Goal: Transaction & Acquisition: Subscribe to service/newsletter

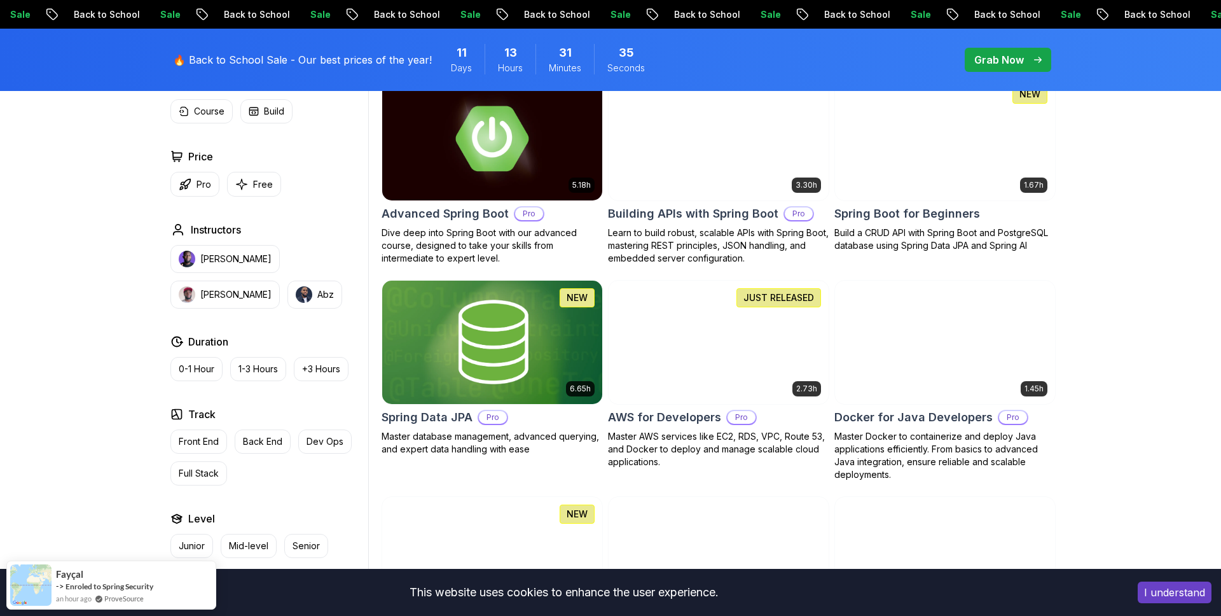
scroll to position [415, 0]
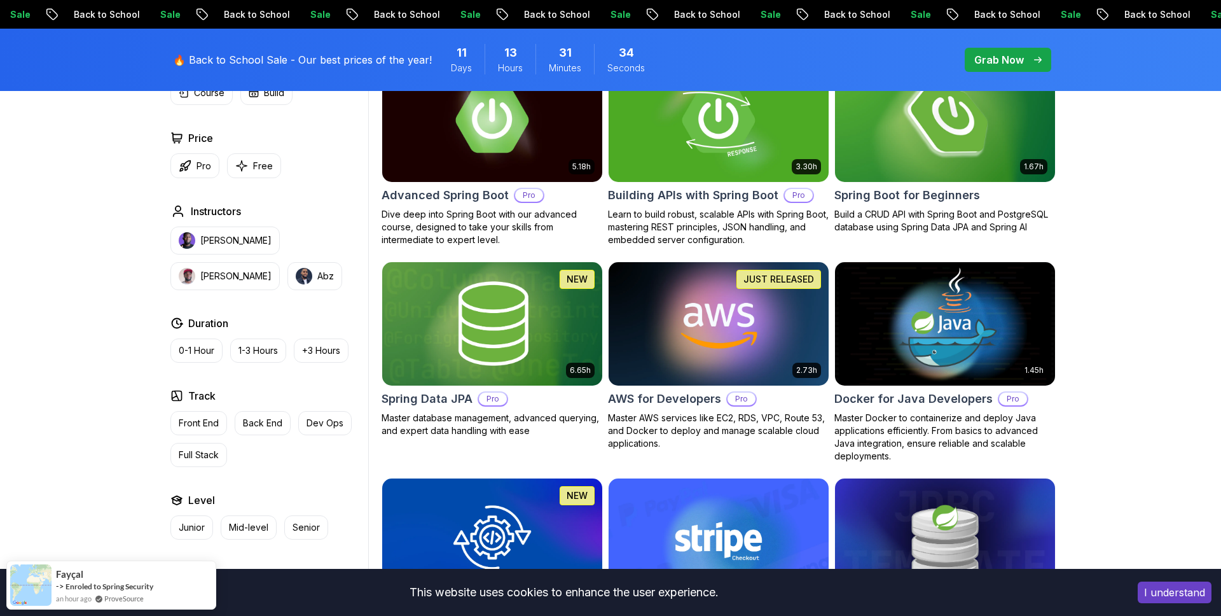
click at [938, 133] on img at bounding box center [944, 119] width 231 height 129
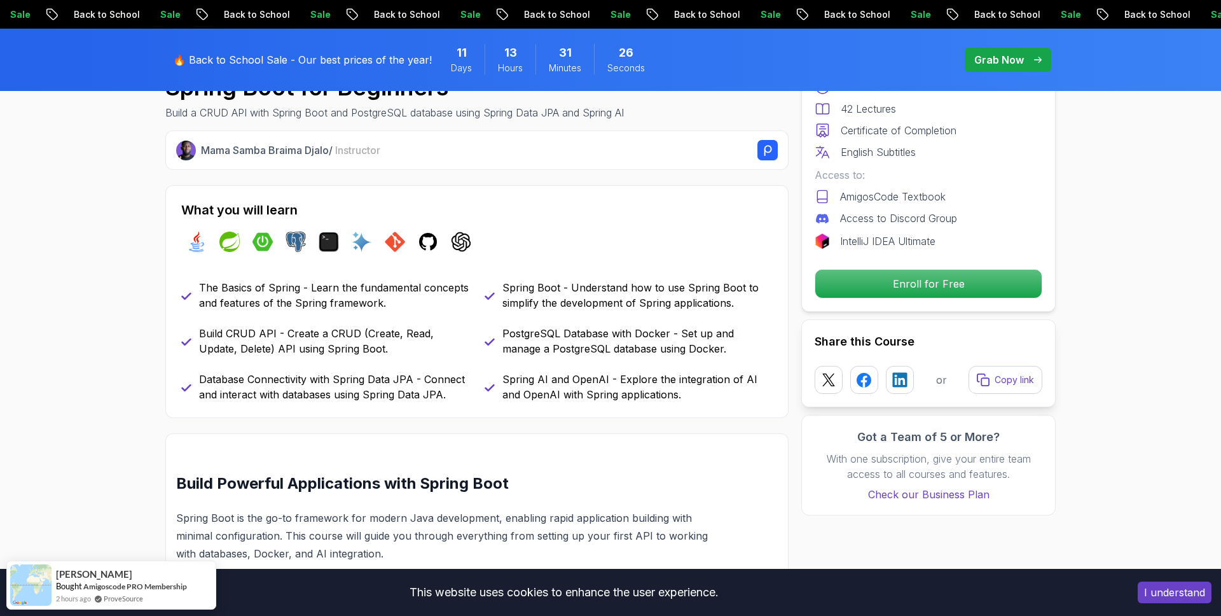
scroll to position [457, 0]
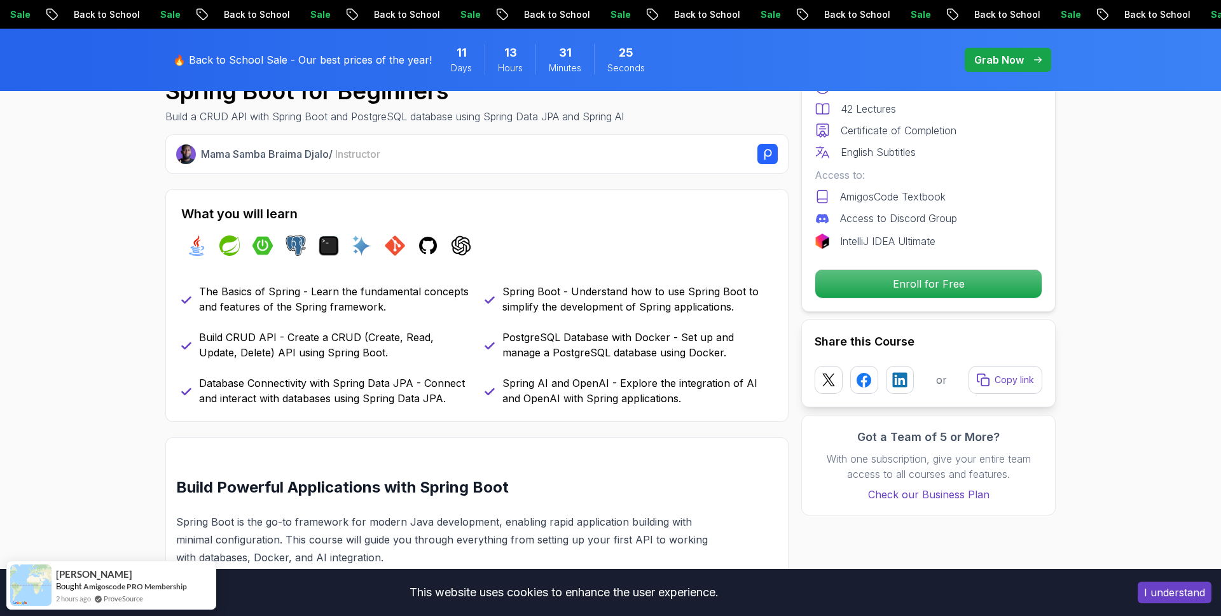
click at [310, 343] on p "Build CRUD API - Create a CRUD (Create, Read, Update, Delete) API using Spring …" at bounding box center [334, 344] width 270 height 31
click at [326, 369] on div "The Basics of Spring - Learn the fundamental concepts and features of the Sprin…" at bounding box center [477, 345] width 592 height 122
click at [501, 378] on div "Spring AI and OpenAI - Explore the integration of AI and OpenAI with Spring app…" at bounding box center [629, 390] width 288 height 31
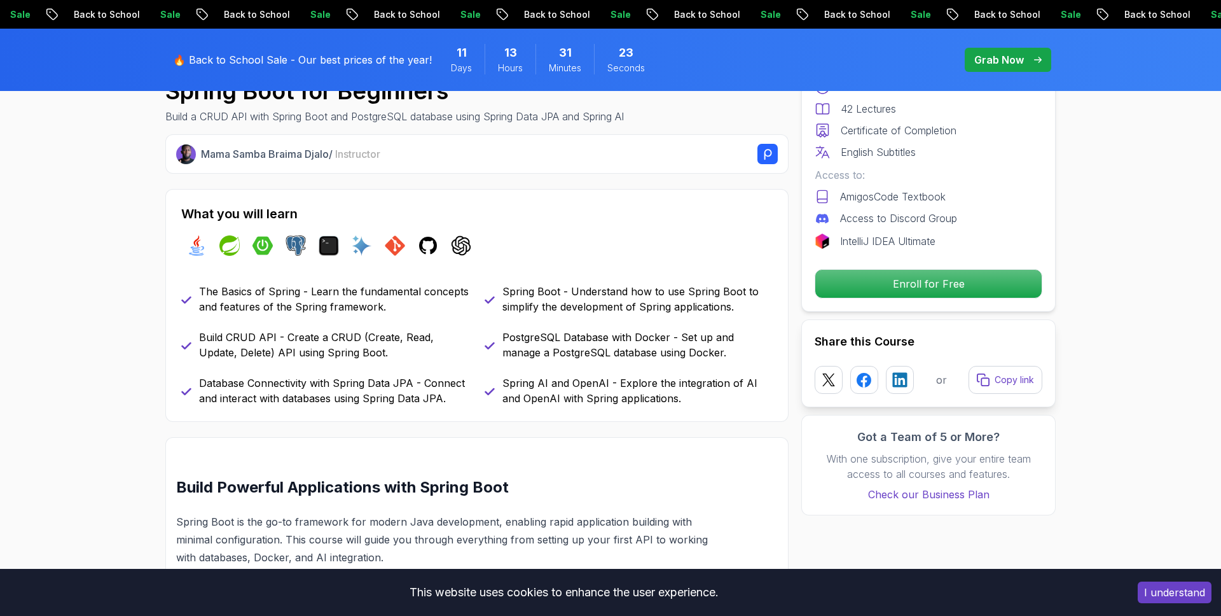
click at [501, 378] on div "Spring AI and OpenAI - Explore the integration of AI and OpenAI with Spring app…" at bounding box center [629, 390] width 288 height 31
click at [541, 342] on p "PostgreSQL Database with Docker - Set up and manage a PostgreSQL database using…" at bounding box center [637, 344] width 270 height 31
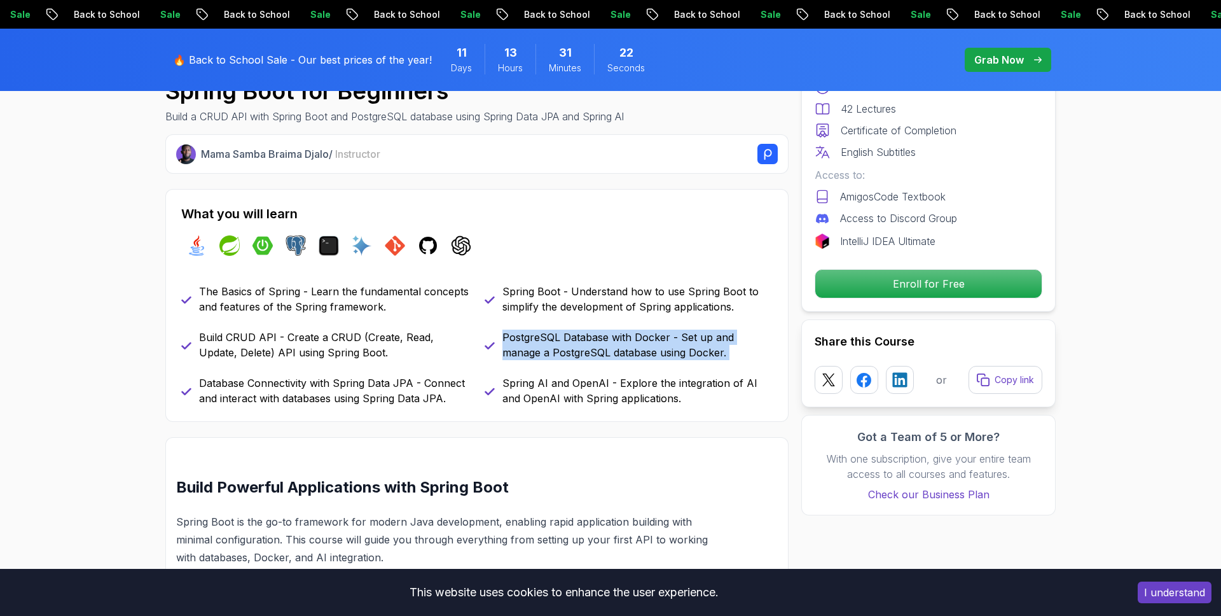
click at [555, 305] on p "Spring Boot - Understand how to use Spring Boot to simplify the development of …" at bounding box center [637, 299] width 270 height 31
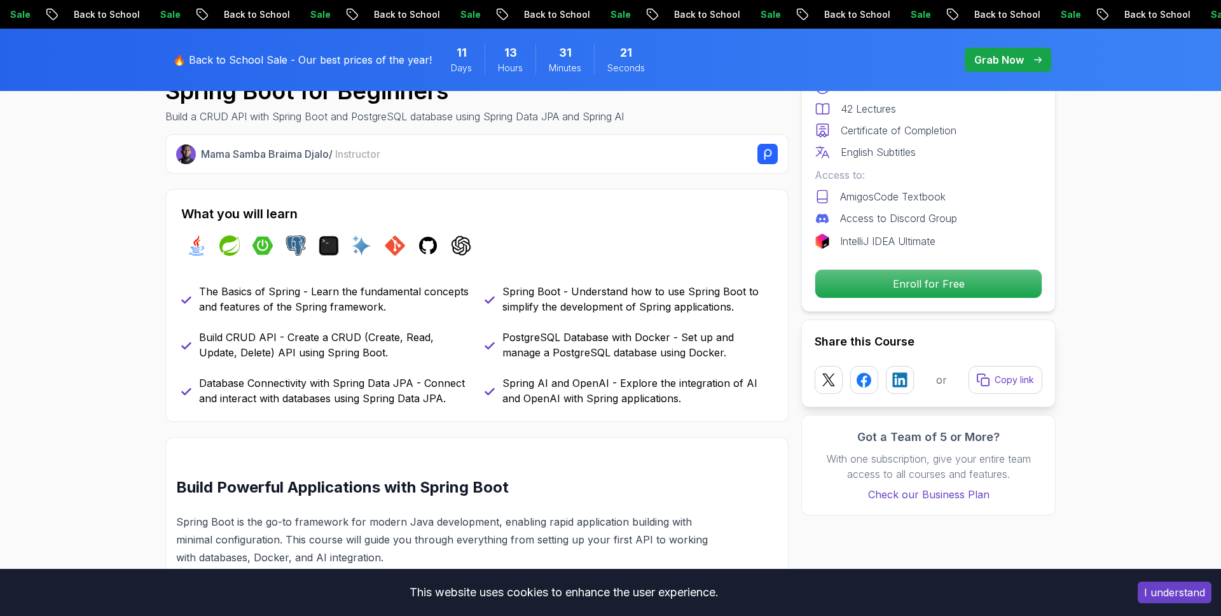
click at [555, 305] on p "Spring Boot - Understand how to use Spring Boot to simplify the development of …" at bounding box center [637, 299] width 270 height 31
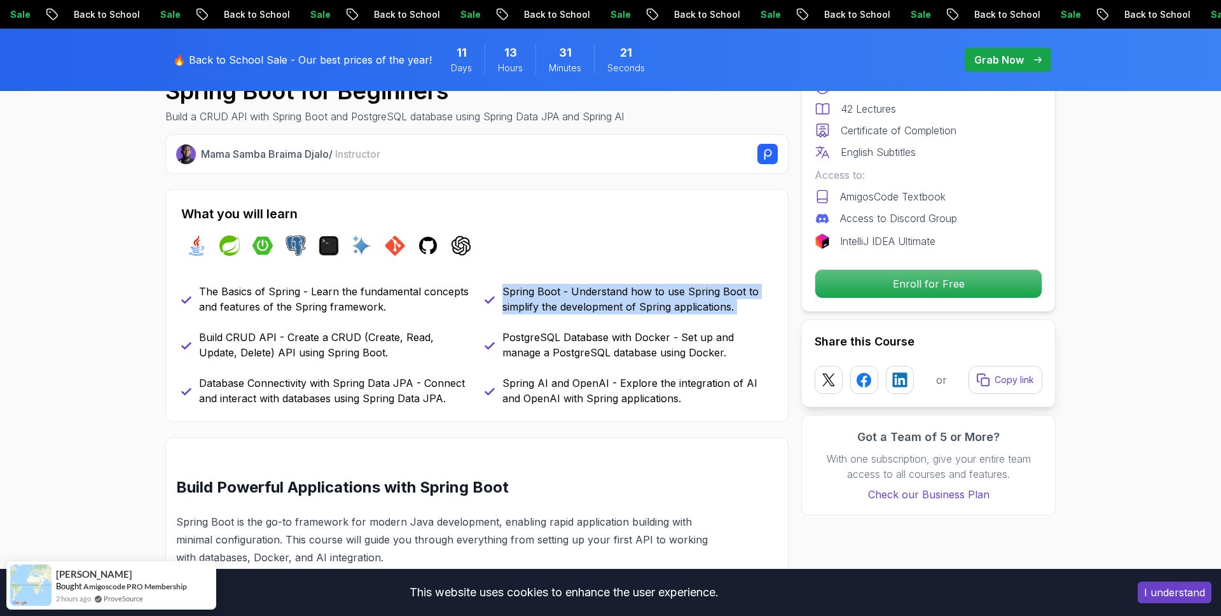
scroll to position [0, 0]
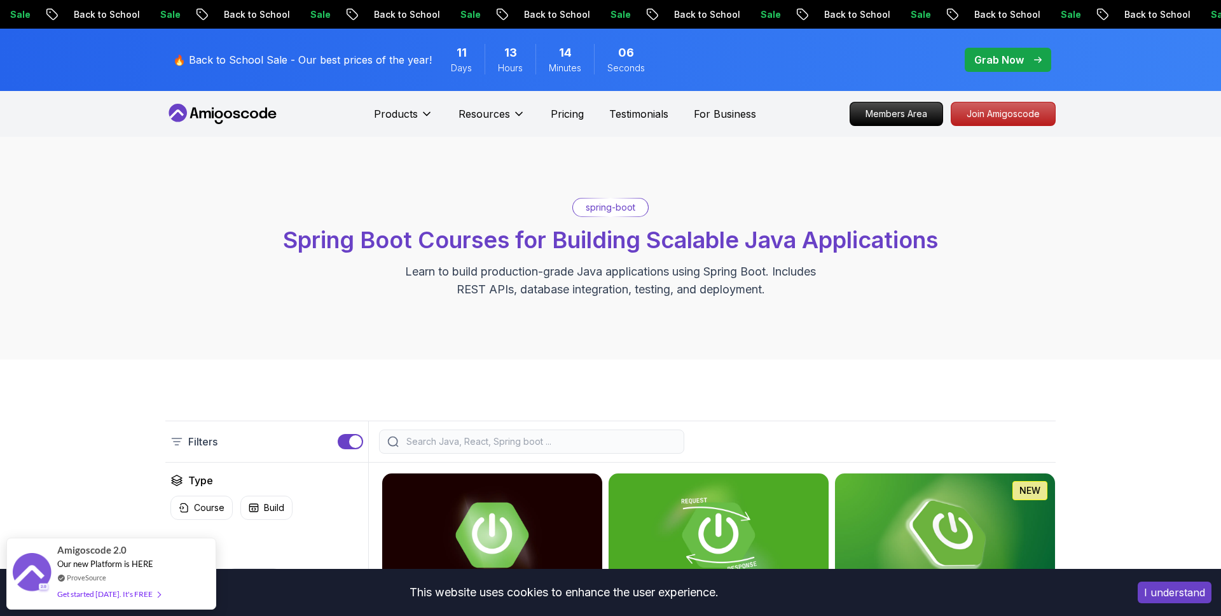
click at [255, 55] on p "🔥 Back to School Sale - Our best prices of the year!" at bounding box center [302, 59] width 259 height 15
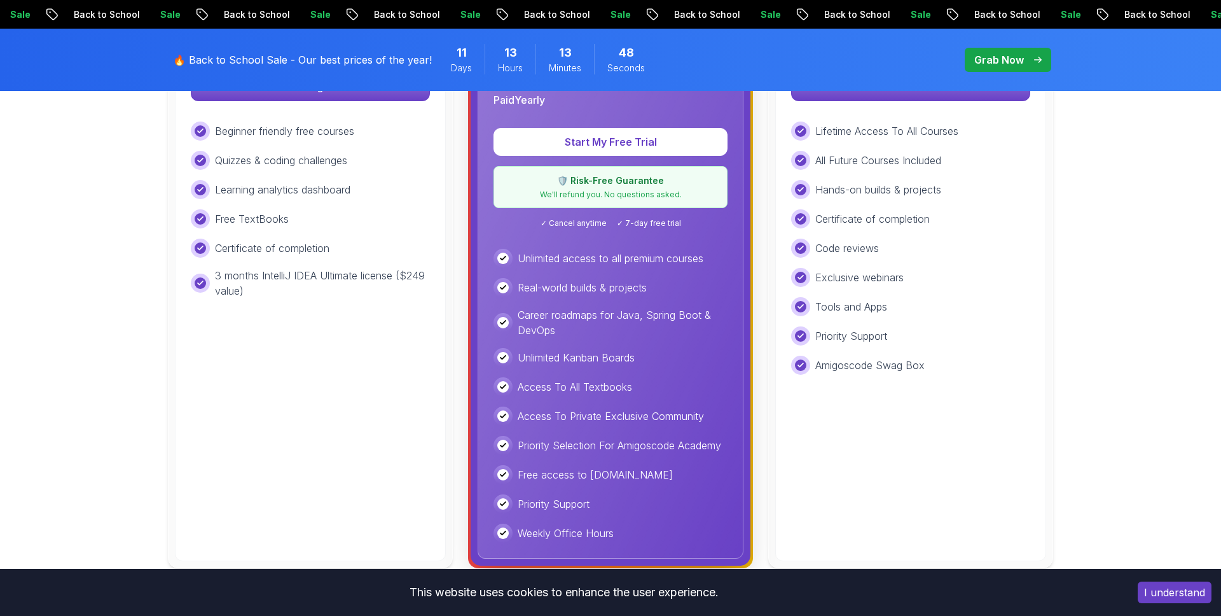
scroll to position [501, 0]
click at [599, 114] on div "Pro Best Value Everything in Free, plus $ 19.97 / Month Paid Yearly Start My Fr…" at bounding box center [611, 266] width 266 height 584
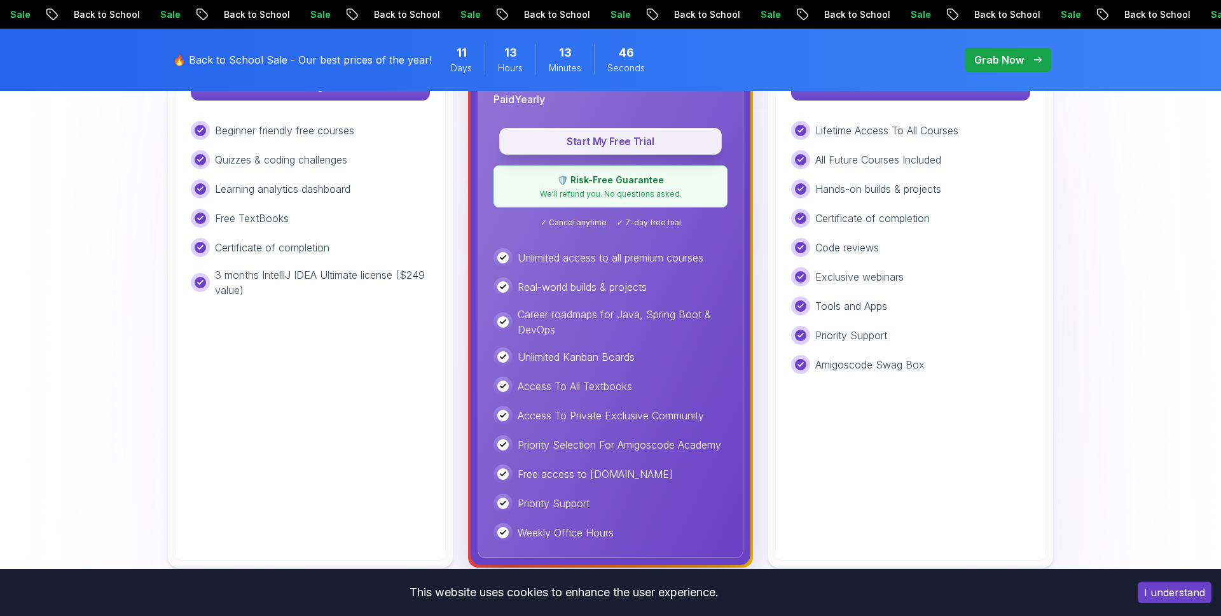
click at [598, 134] on p "Start My Free Trial" at bounding box center [610, 141] width 193 height 15
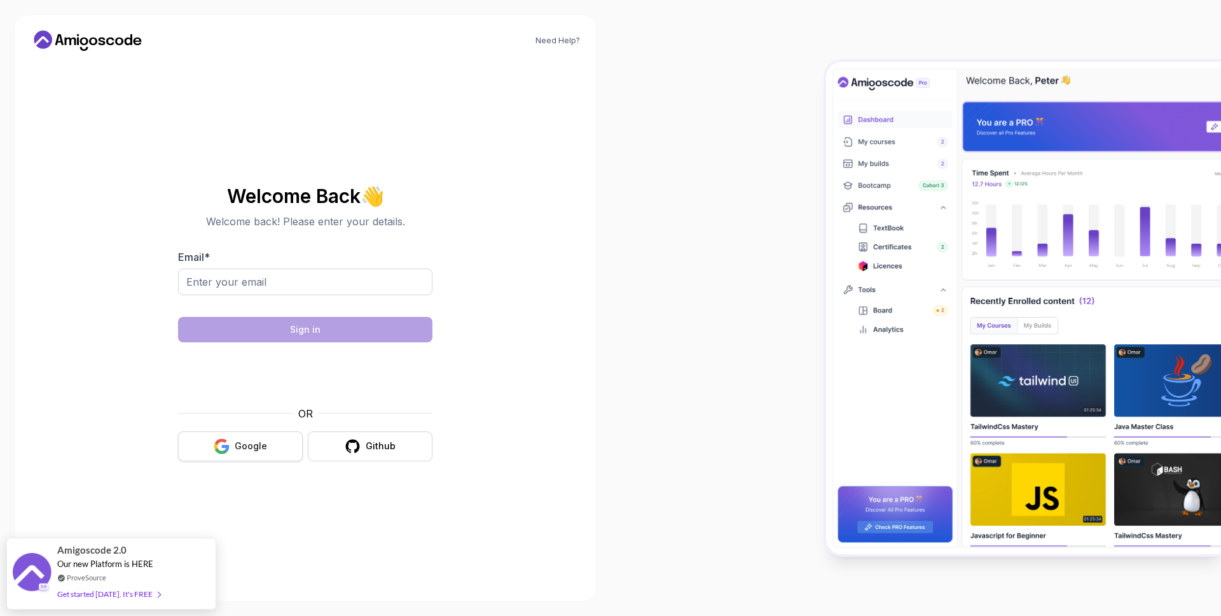
click at [258, 459] on button "Google" at bounding box center [240, 446] width 125 height 30
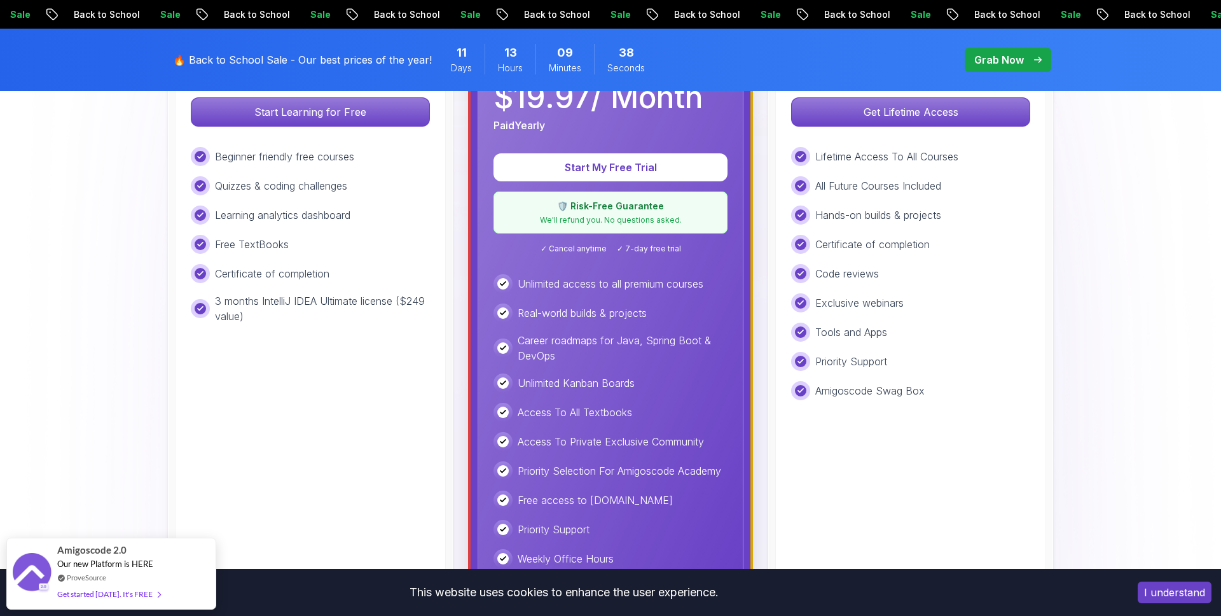
scroll to position [399, 0]
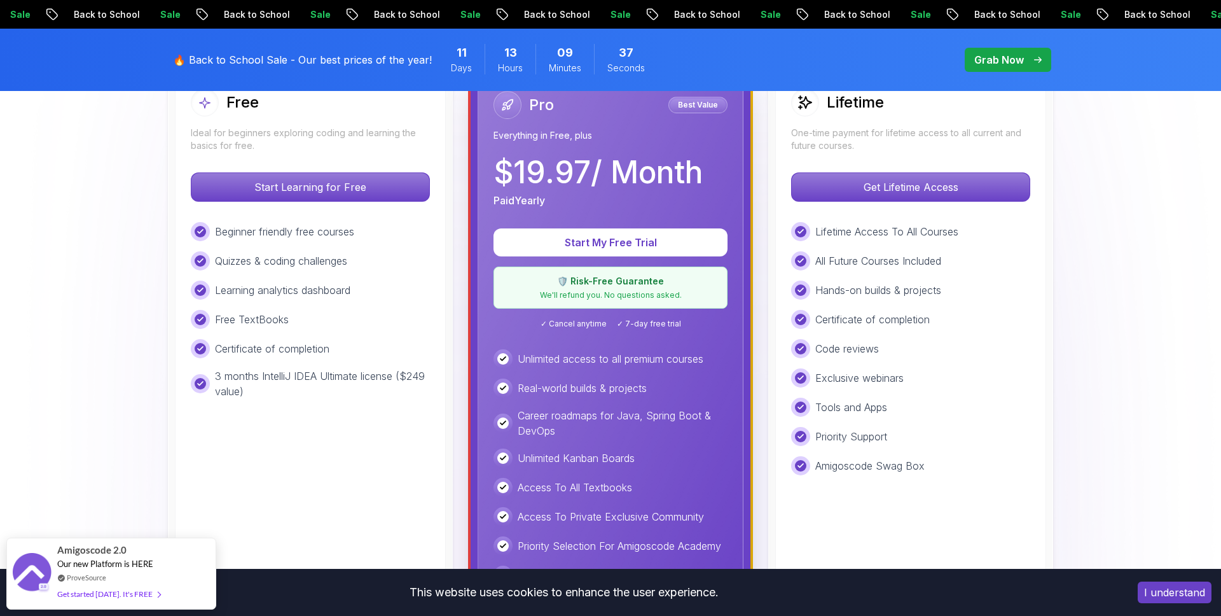
click at [547, 291] on p "We'll refund you. No questions asked." at bounding box center [611, 295] width 218 height 10
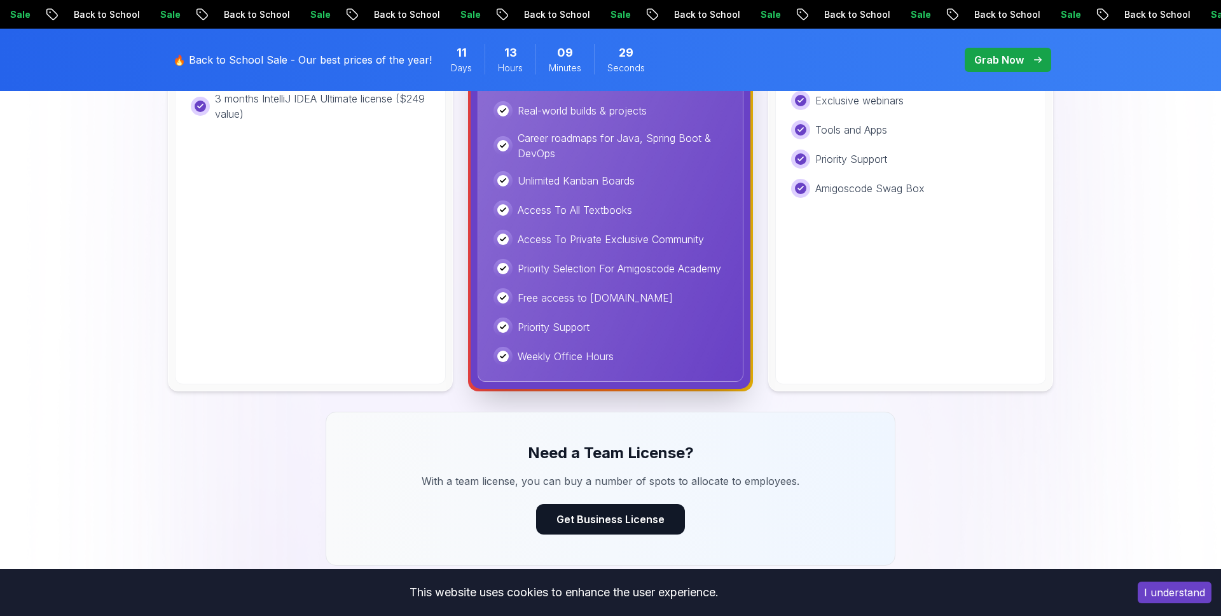
scroll to position [698, 0]
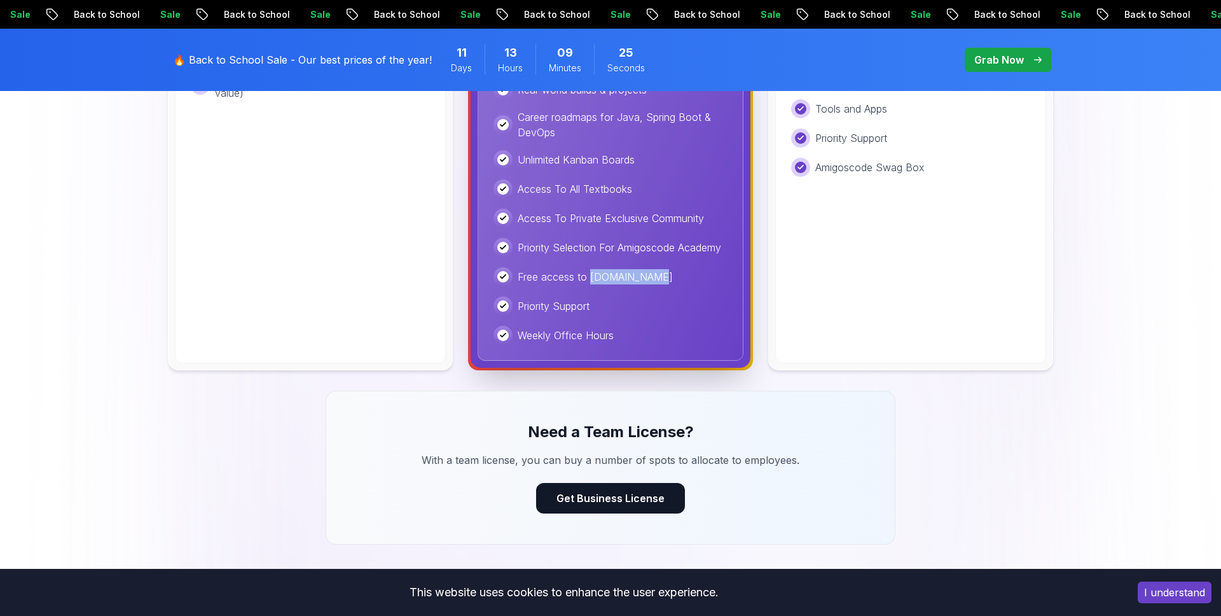
drag, startPoint x: 590, startPoint y: 276, endPoint x: 648, endPoint y: 272, distance: 58.0
click at [649, 274] on div "Free access to [DOMAIN_NAME]" at bounding box center [611, 276] width 234 height 19
